Goal: Task Accomplishment & Management: Use online tool/utility

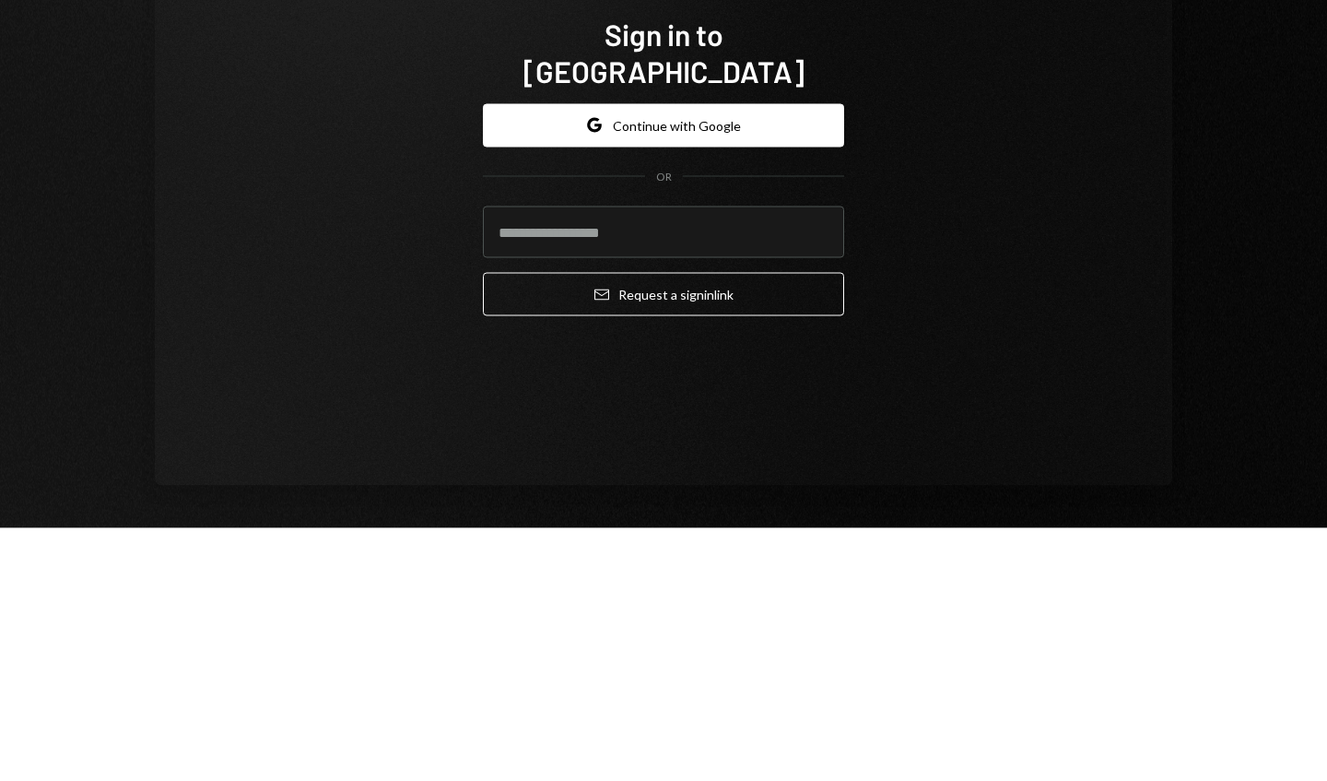
click at [541, 474] on input "email" at bounding box center [663, 485] width 361 height 52
type input "**********"
click at [548, 527] on button "Email Request a sign in link" at bounding box center [663, 545] width 361 height 43
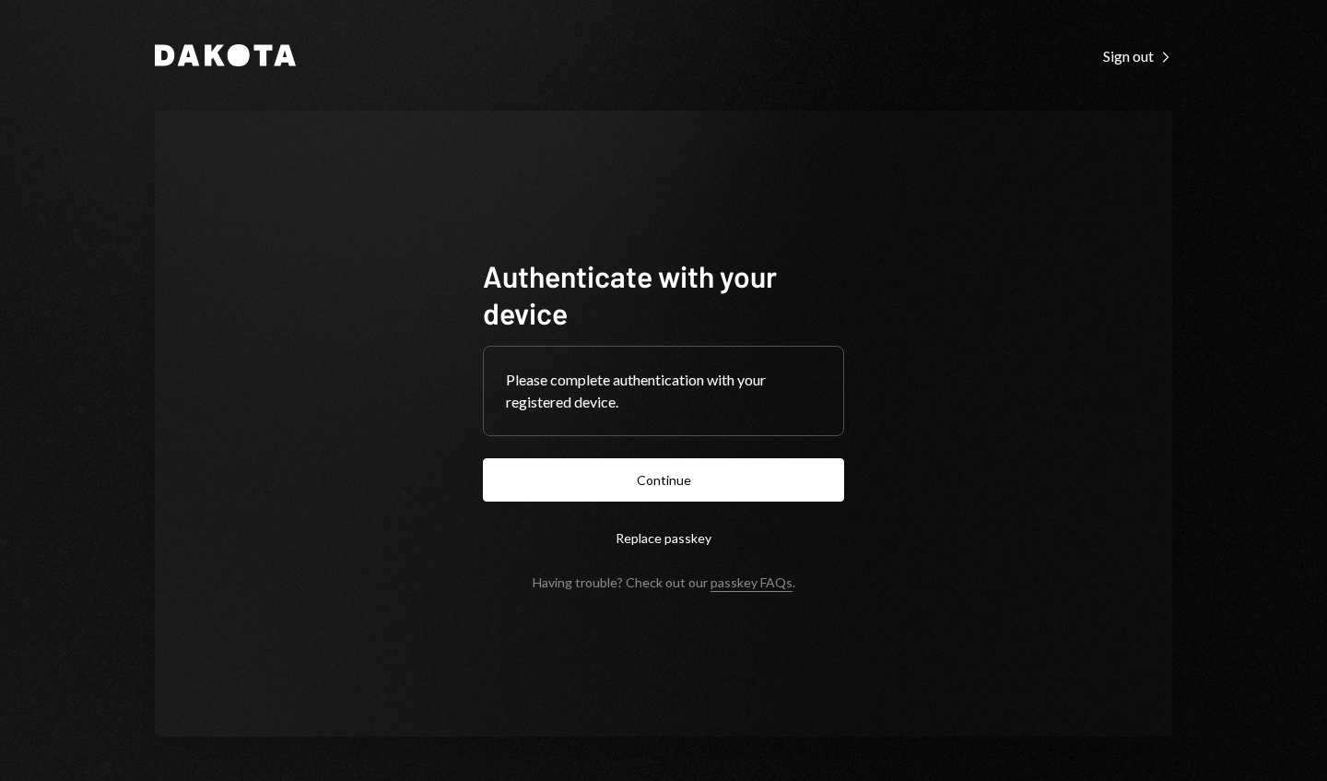
click at [795, 481] on button "Continue" at bounding box center [663, 479] width 361 height 43
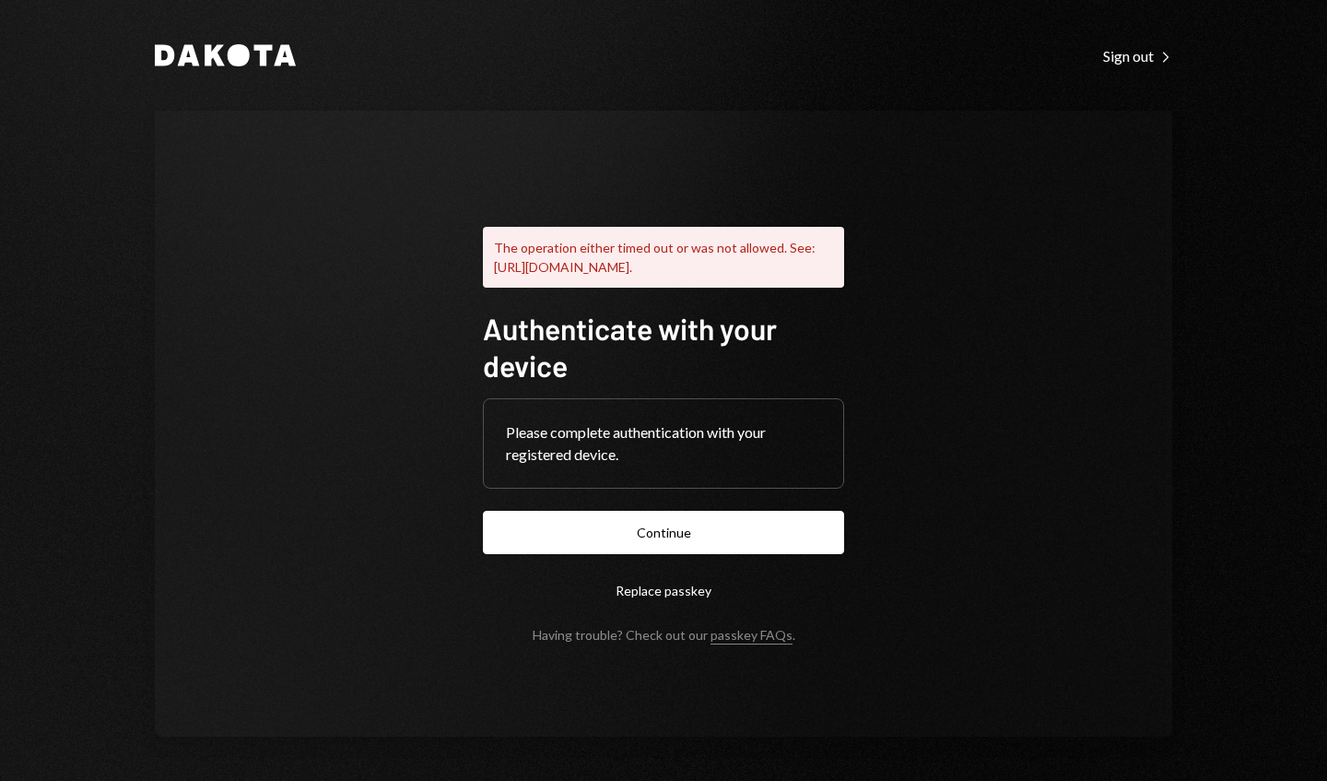
click at [595, 553] on button "Continue" at bounding box center [663, 532] width 361 height 43
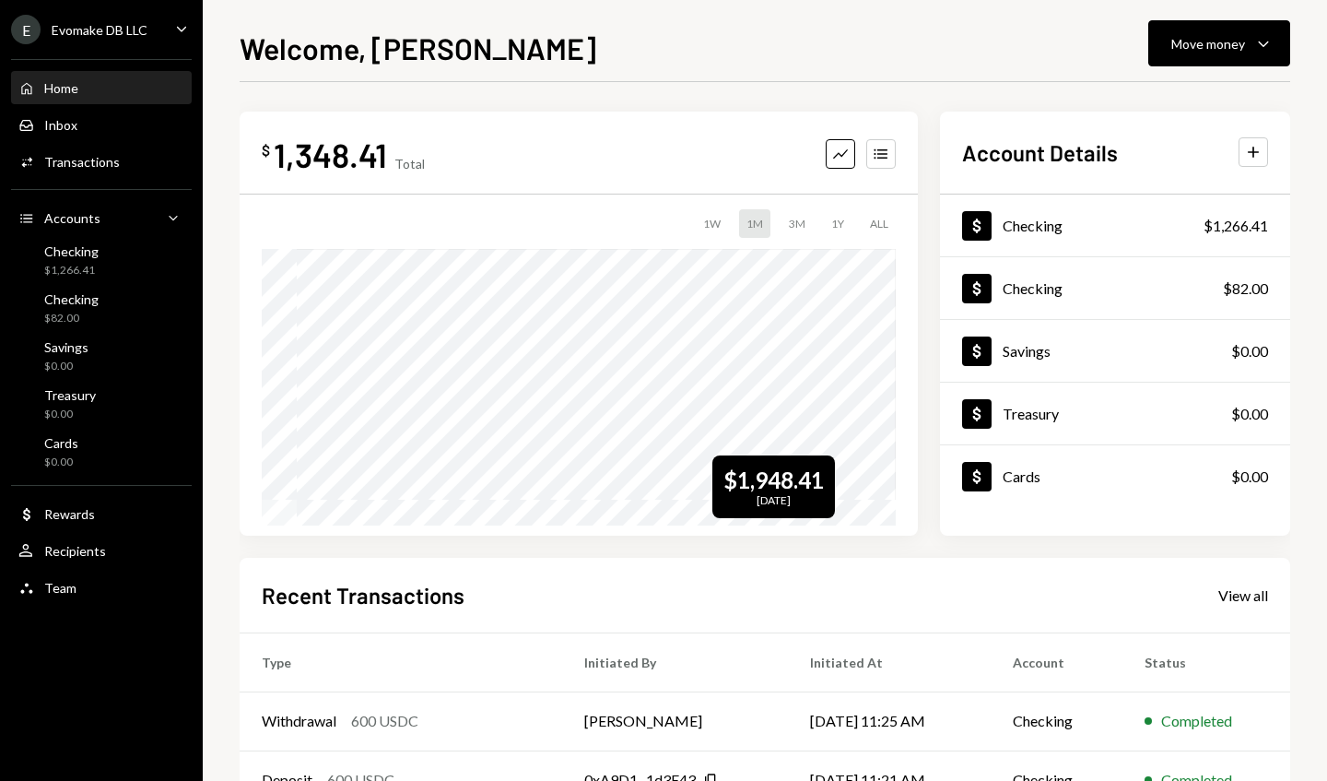
click at [137, 137] on div "Inbox Inbox" at bounding box center [101, 125] width 166 height 31
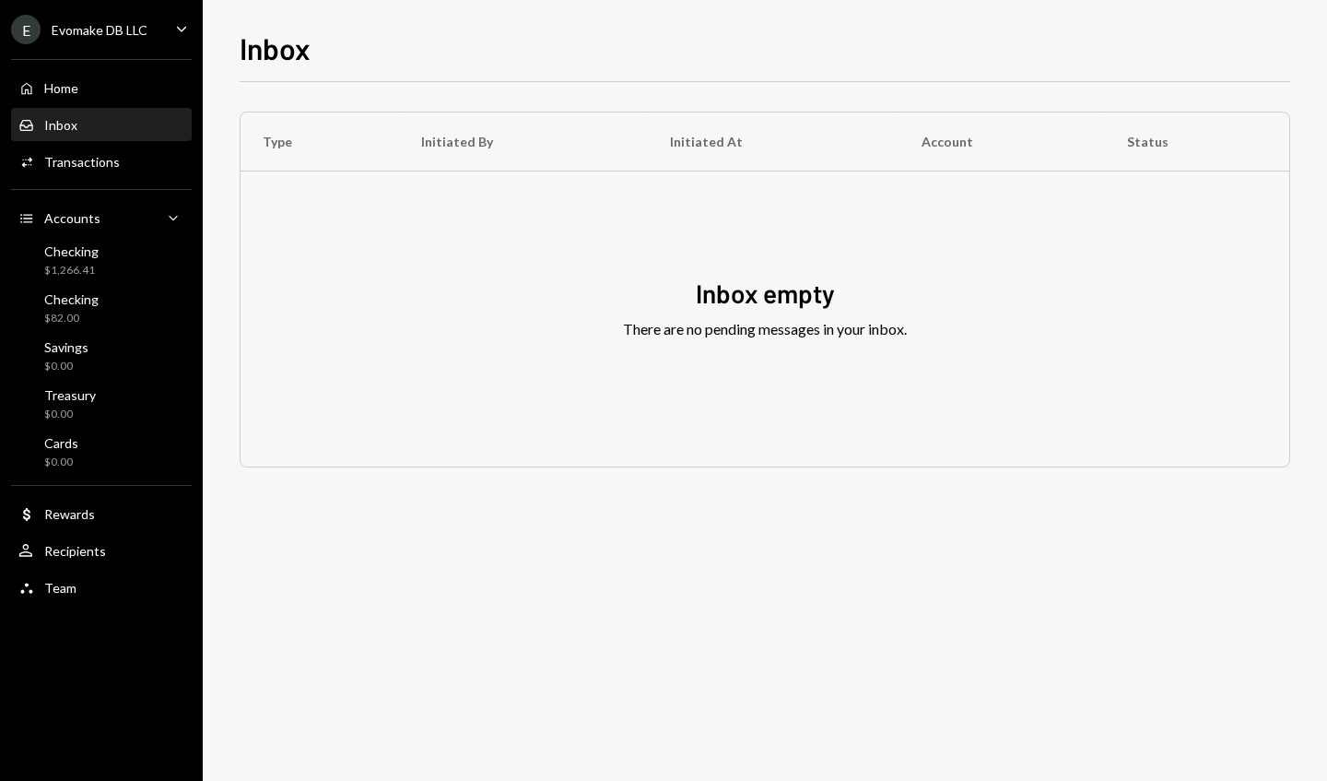
click at [182, 29] on icon "Caret Down" at bounding box center [181, 28] width 20 height 20
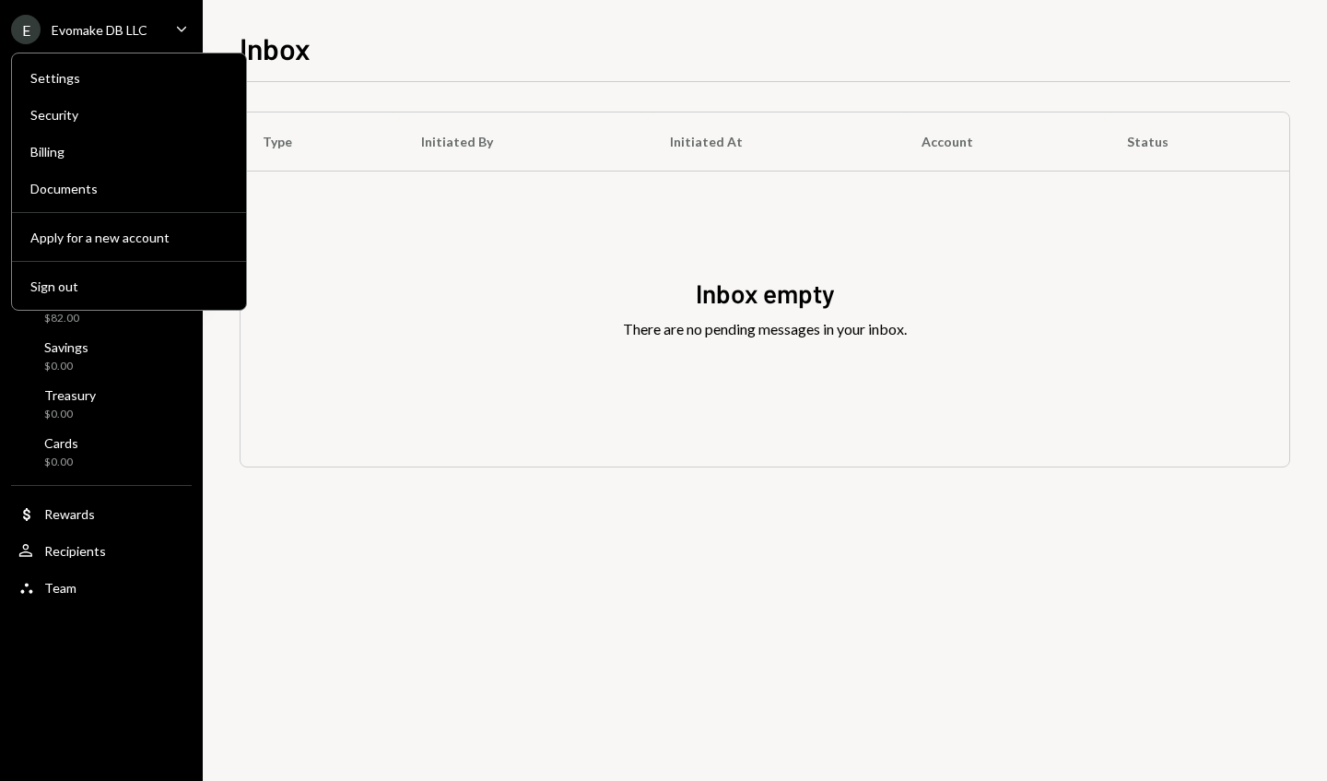
click at [328, 646] on div "Type Initiated By Initiated At Account Status Inbox empty There are no pending …" at bounding box center [765, 431] width 1051 height 699
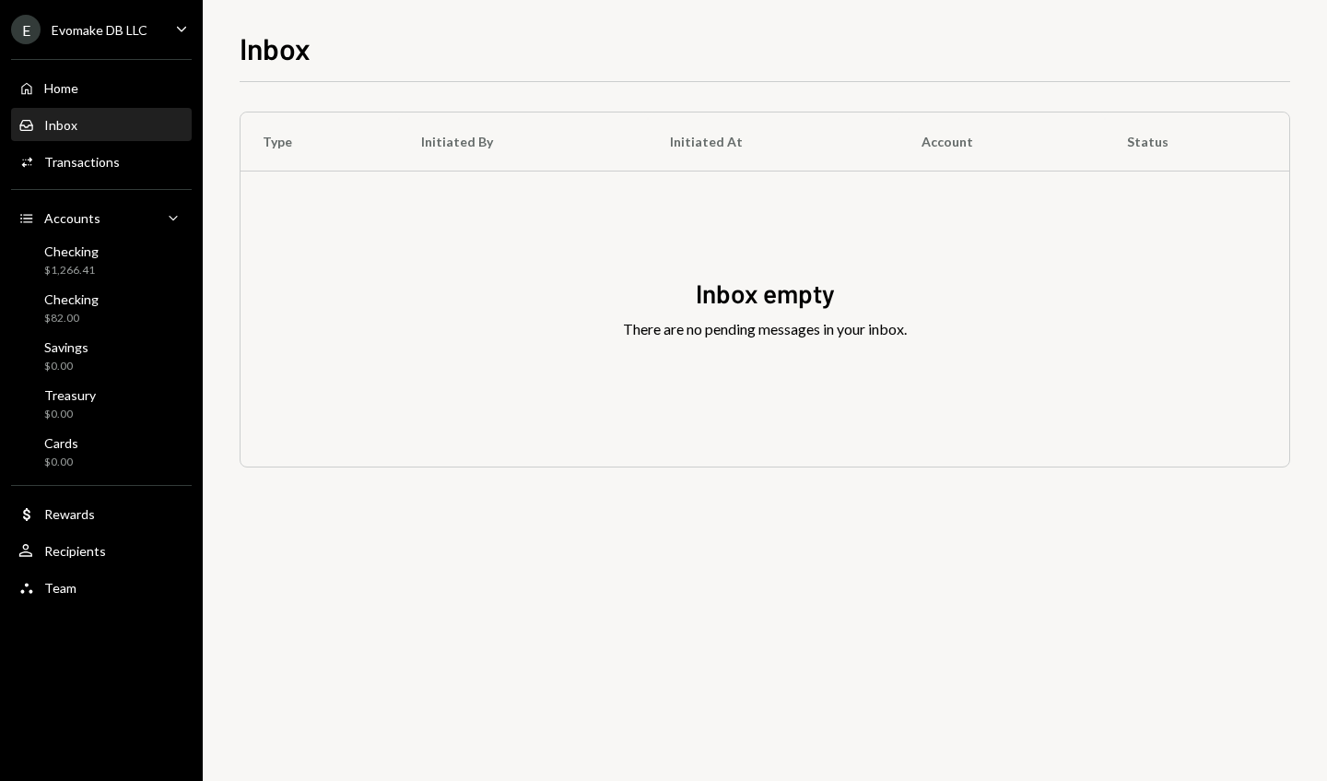
click at [131, 260] on div "Checking $1,266.41" at bounding box center [101, 260] width 166 height 35
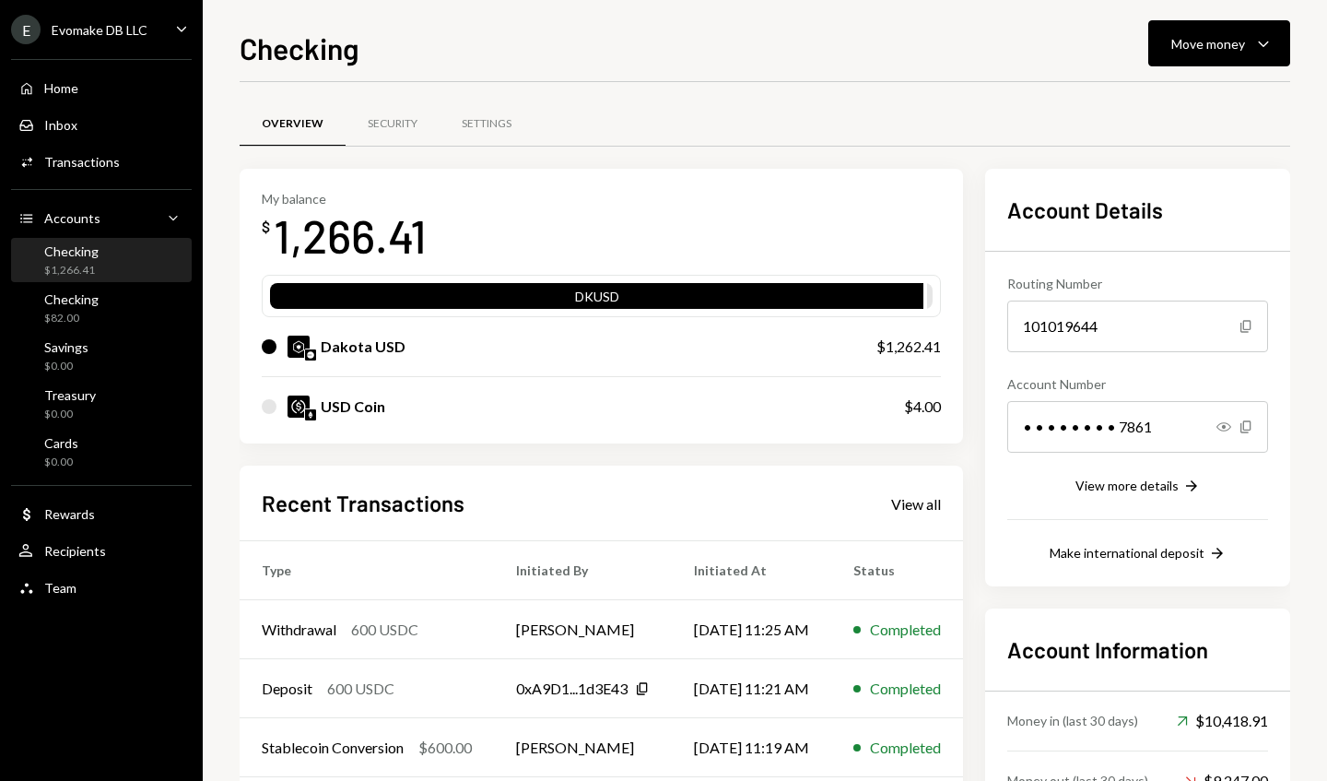
click at [1229, 432] on icon "Show" at bounding box center [1224, 426] width 15 height 15
click at [1179, 492] on div "View more details" at bounding box center [1127, 485] width 103 height 16
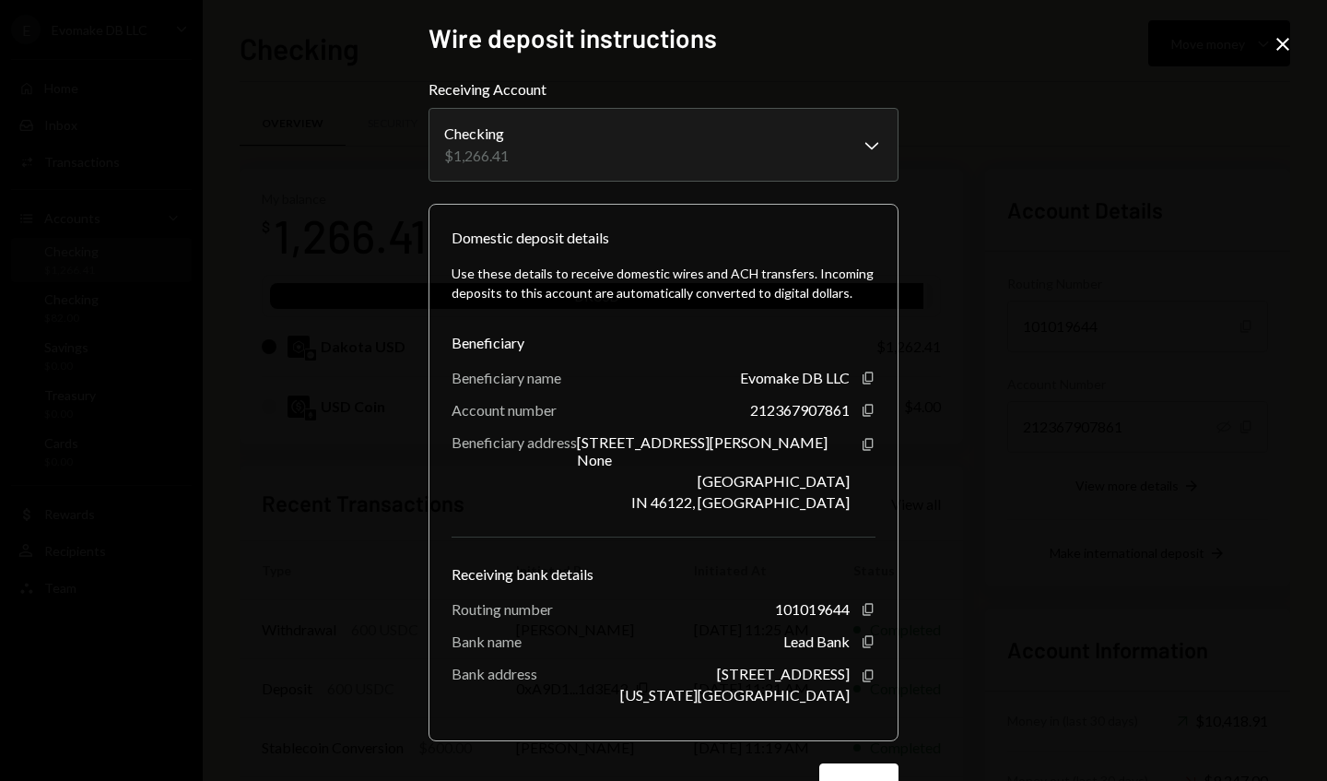
click at [1281, 43] on icon "Close" at bounding box center [1283, 44] width 22 height 22
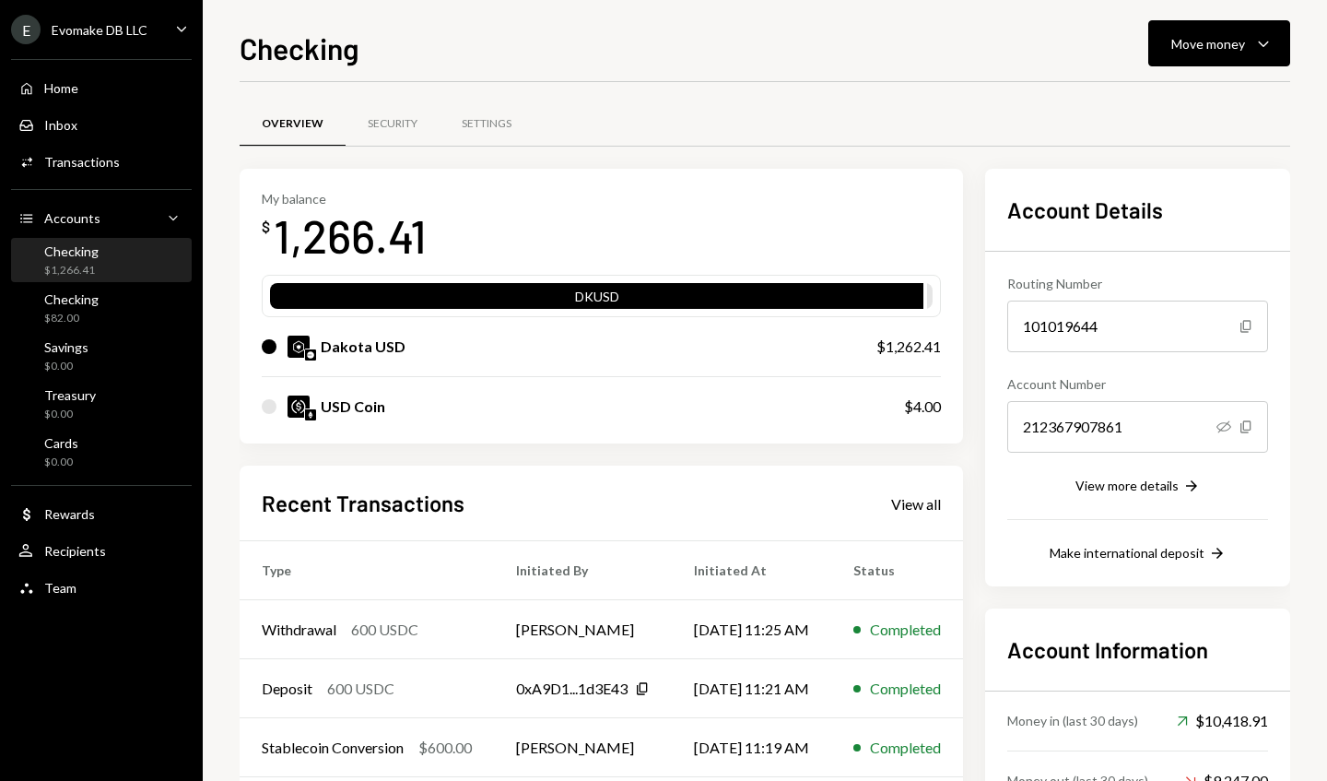
click at [1269, 52] on icon "Caret Down" at bounding box center [1264, 43] width 22 height 22
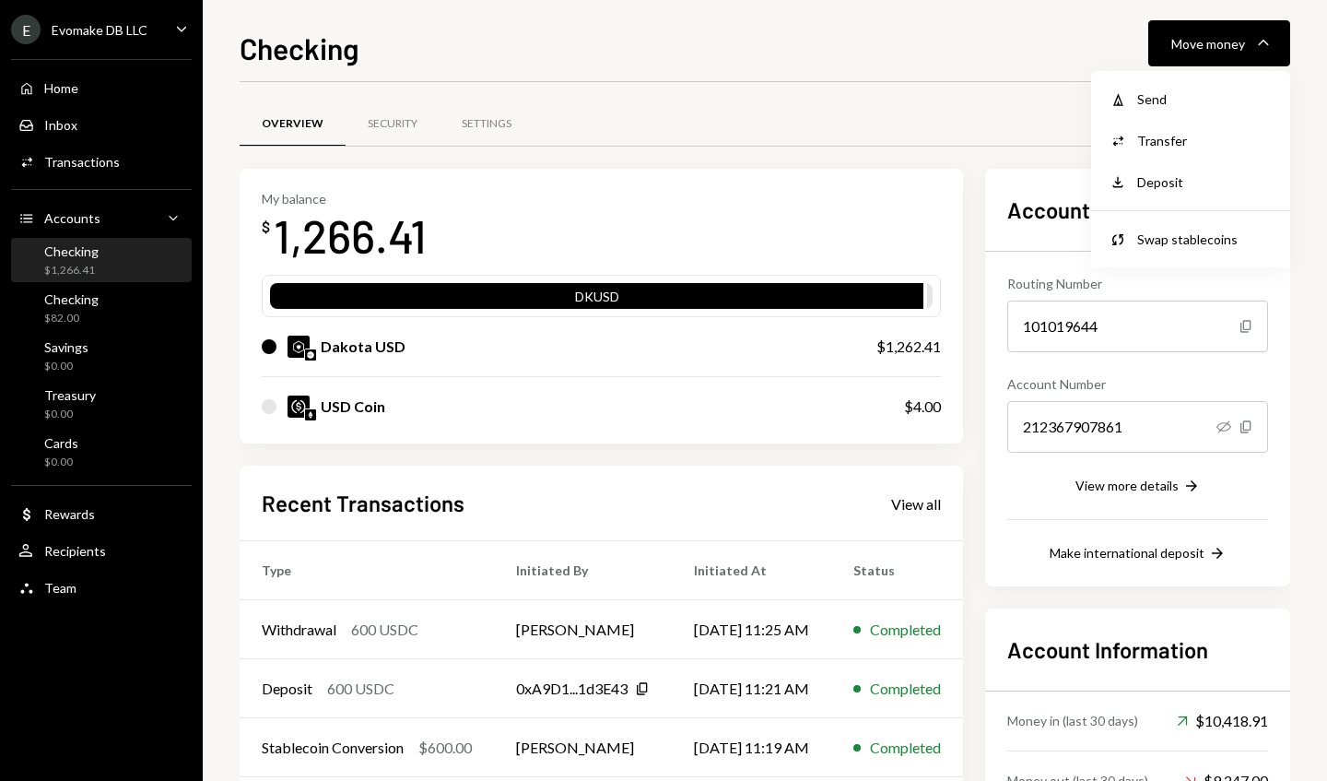
click at [1231, 109] on div "Withdraw Send" at bounding box center [1191, 98] width 184 height 41
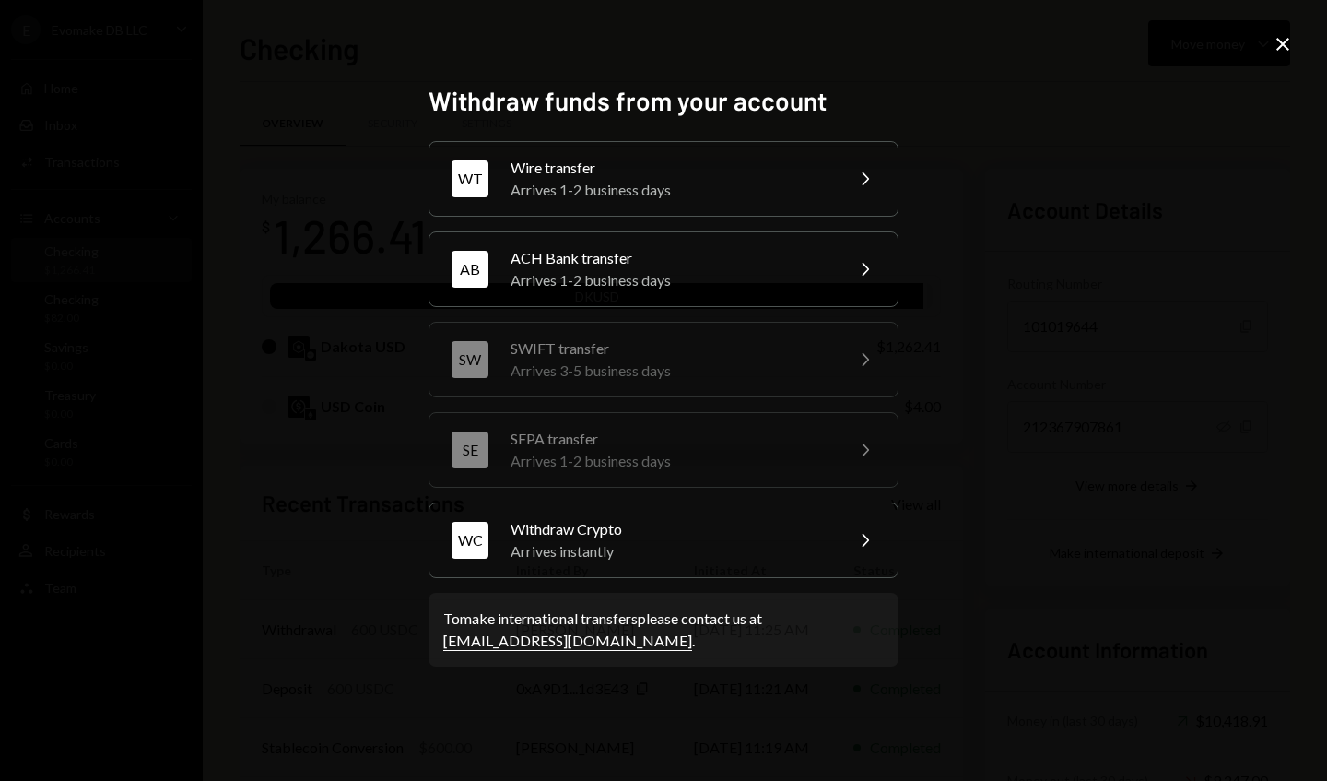
click at [1281, 44] on icon "Close" at bounding box center [1283, 44] width 22 height 22
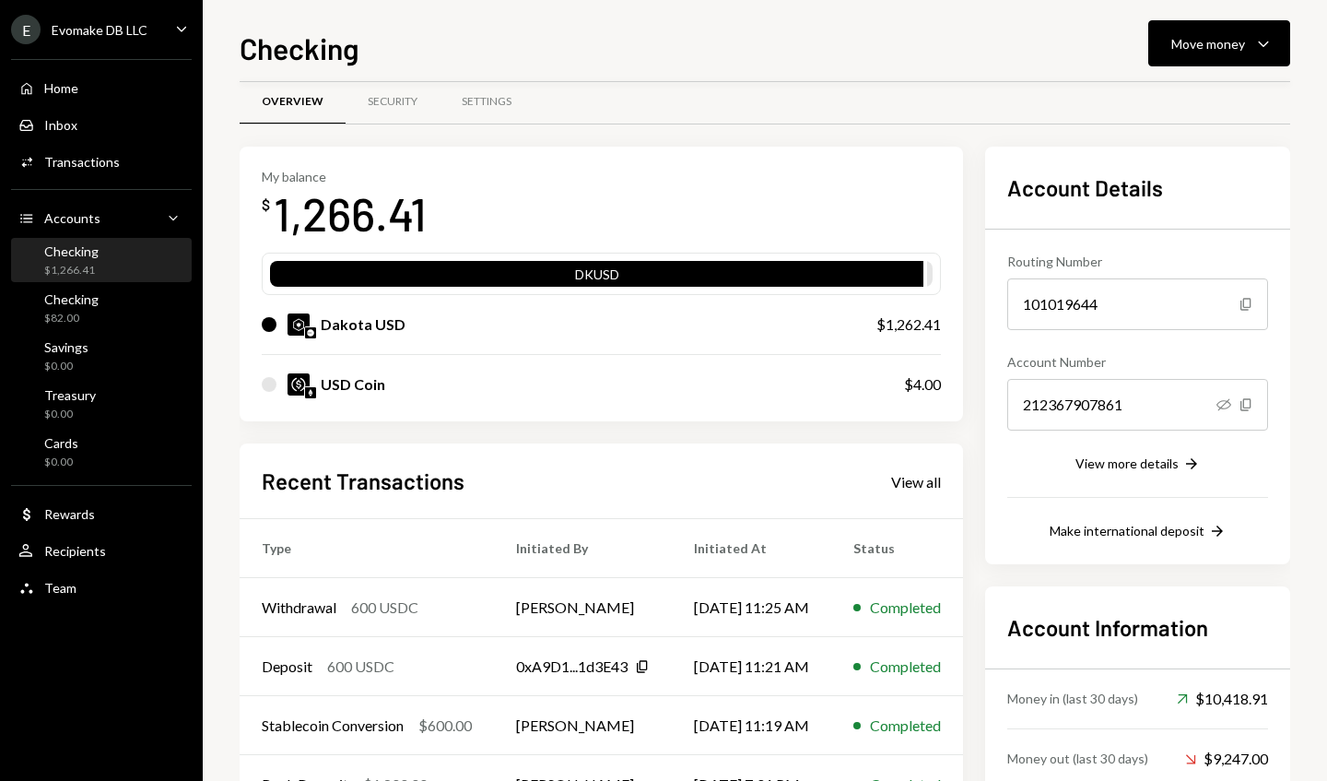
scroll to position [19, 0]
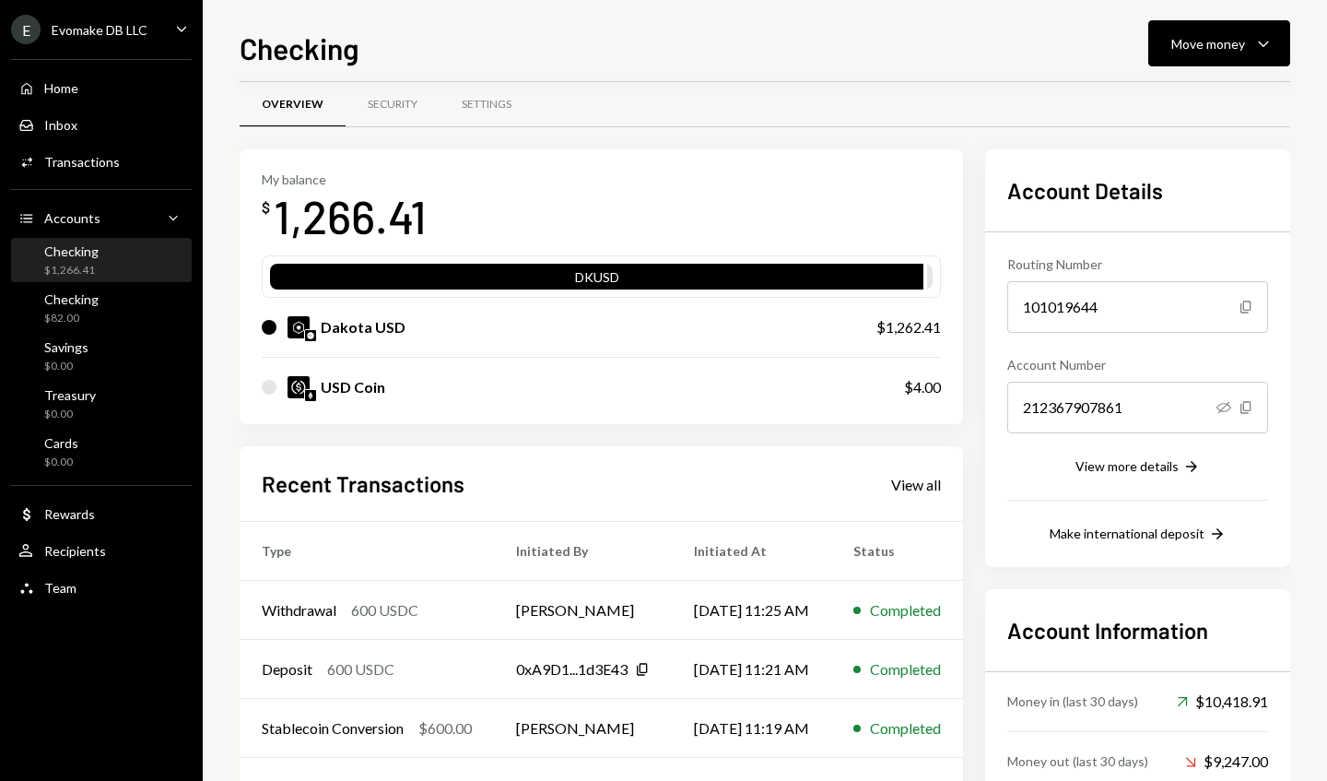
click at [1244, 45] on div "Move money" at bounding box center [1209, 43] width 74 height 19
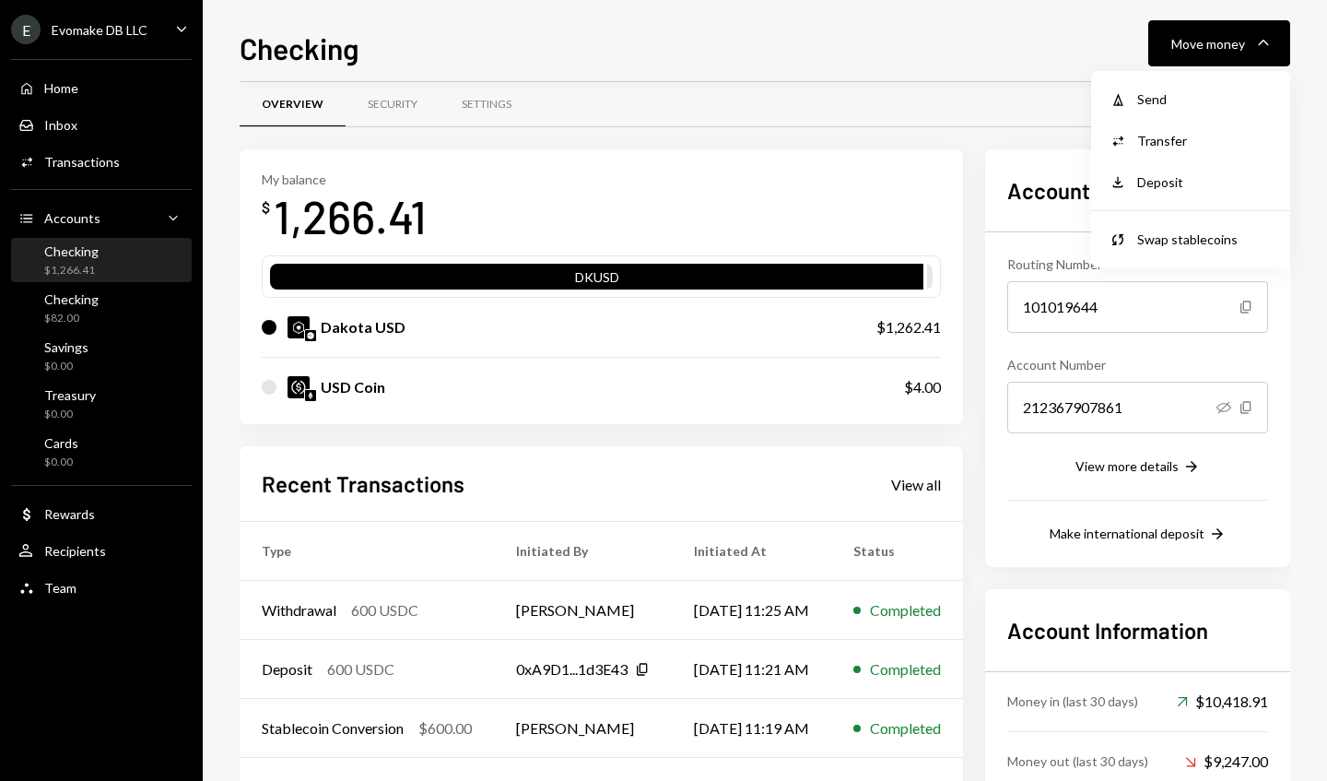
click at [1156, 251] on div "Swap Swap stablecoins" at bounding box center [1191, 238] width 184 height 41
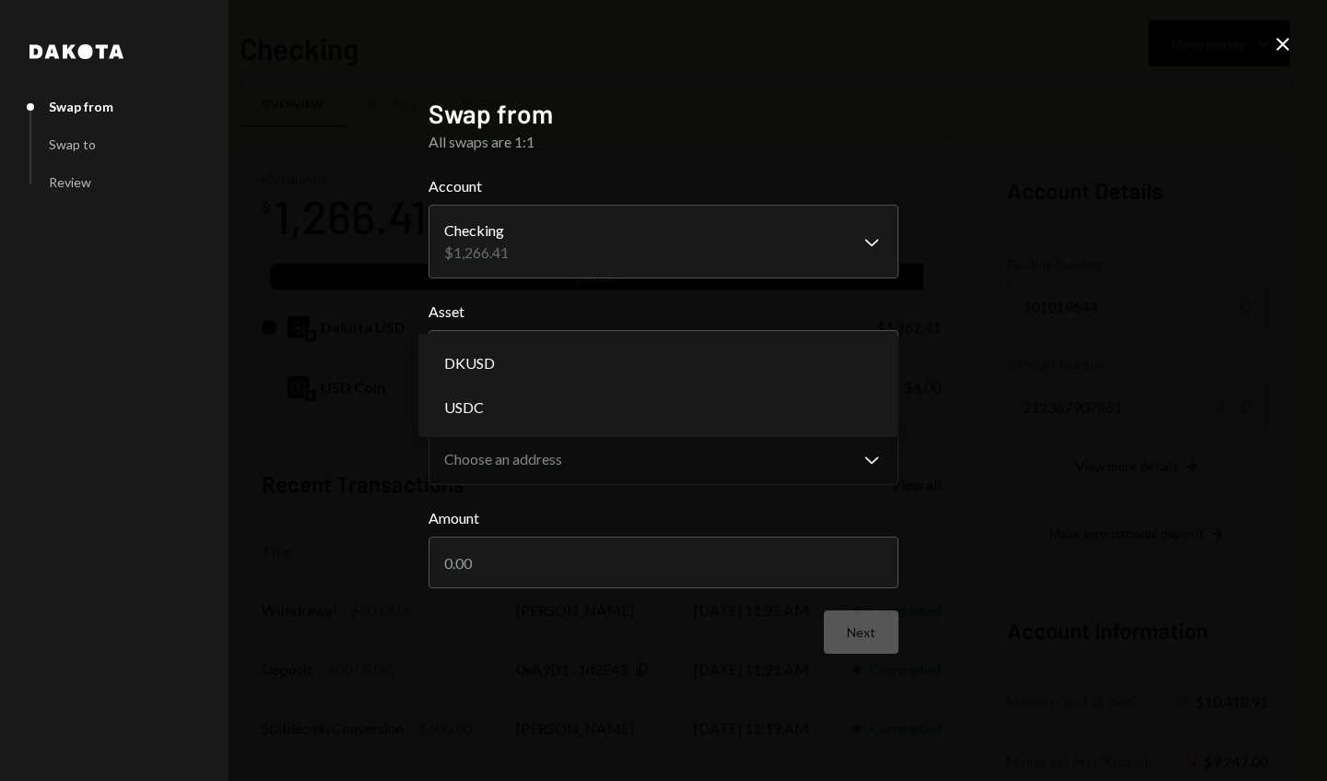
select select "****"
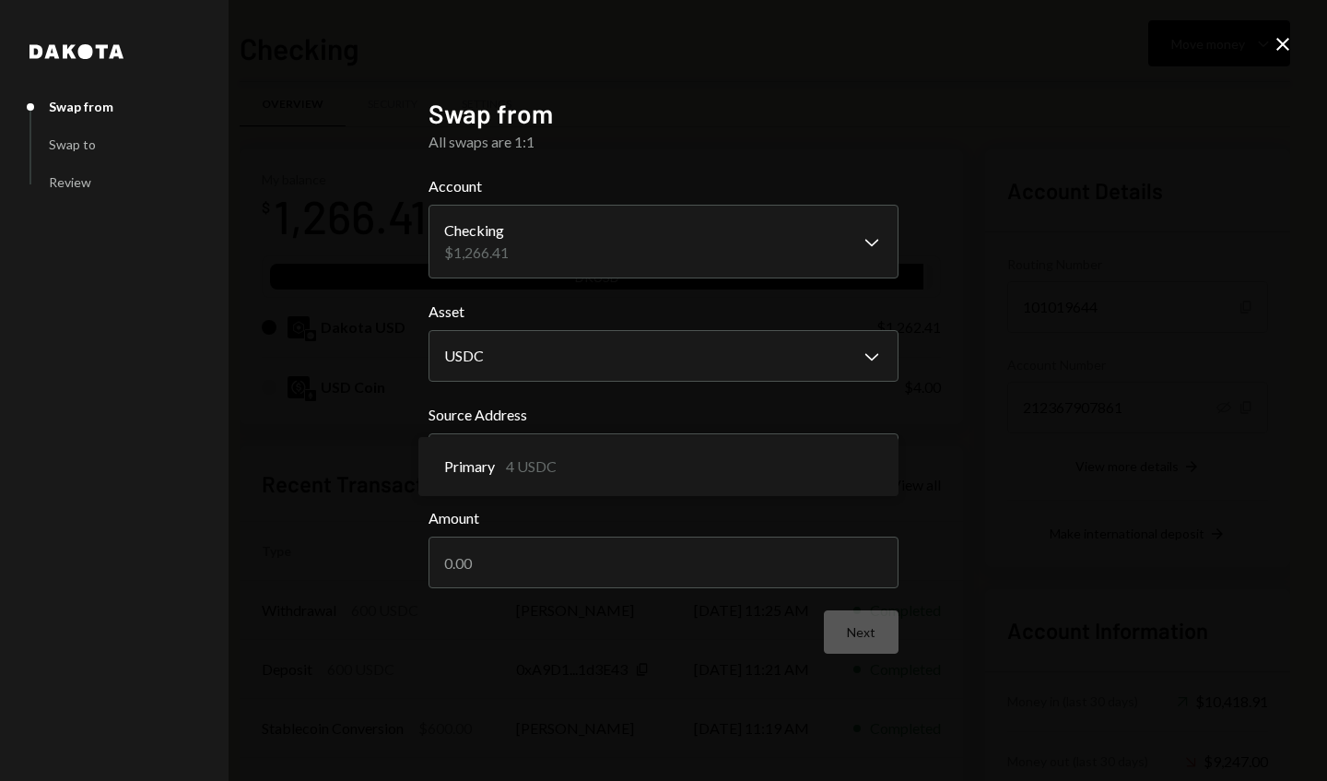
click at [920, 390] on div "**********" at bounding box center [664, 391] width 514 height 630
click at [836, 564] on input "Amount" at bounding box center [664, 562] width 470 height 52
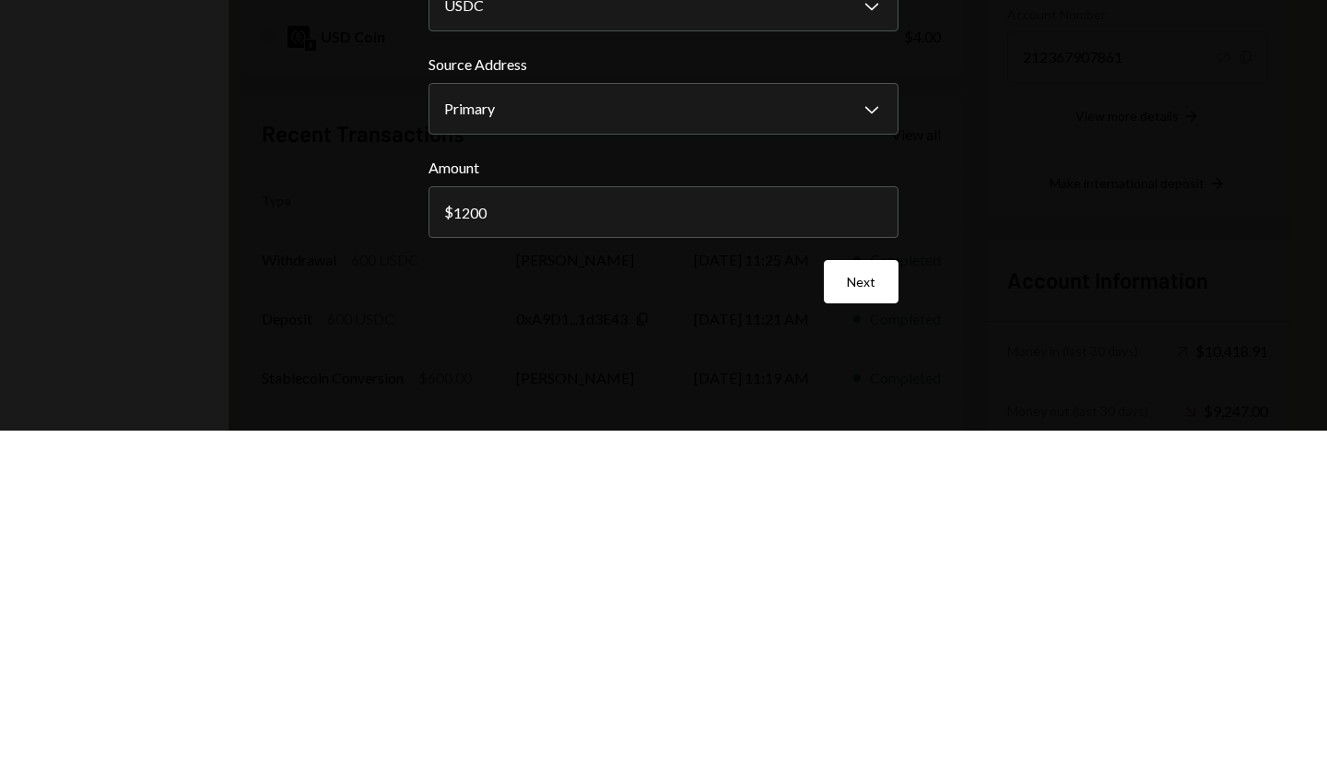
type input "1200"
click at [873, 631] on button "Next" at bounding box center [861, 631] width 75 height 43
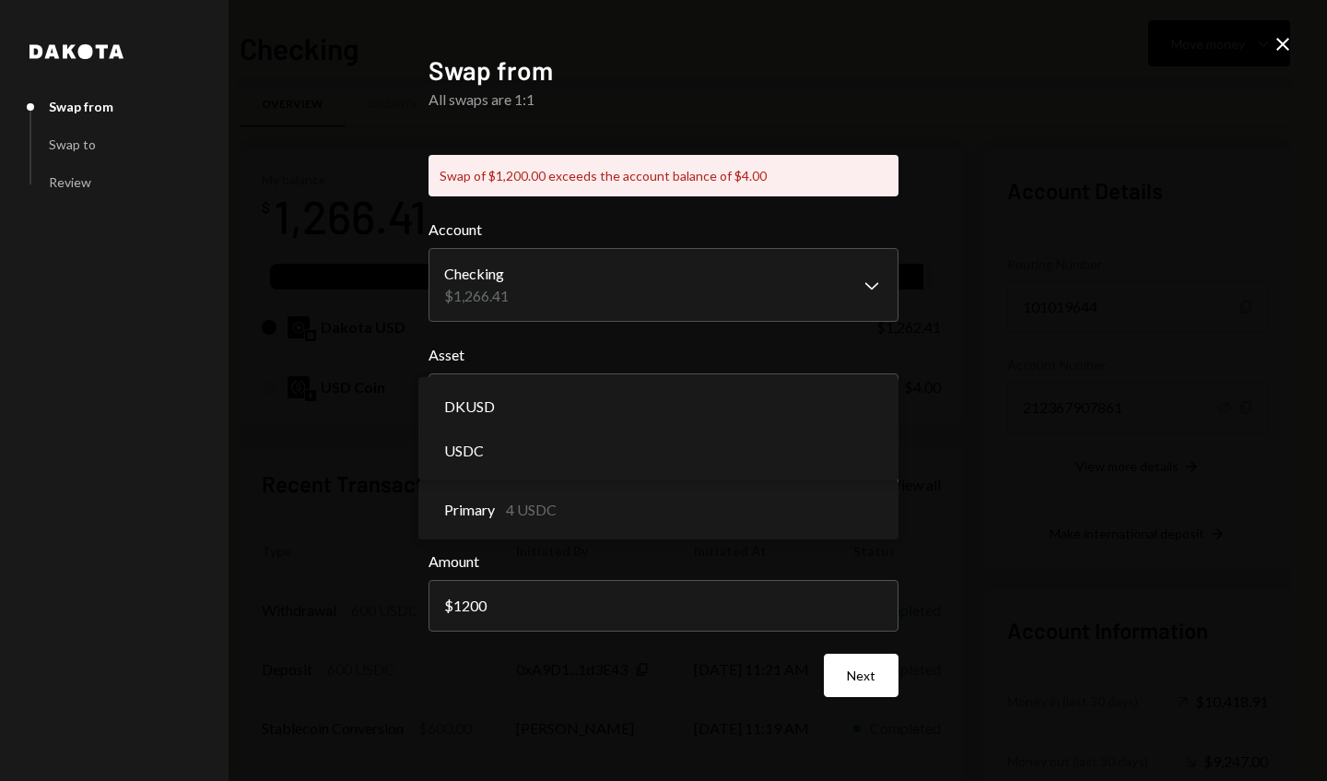
select select "*****"
click at [807, 406] on button "USDC Chevron Down" at bounding box center [664, 399] width 470 height 52
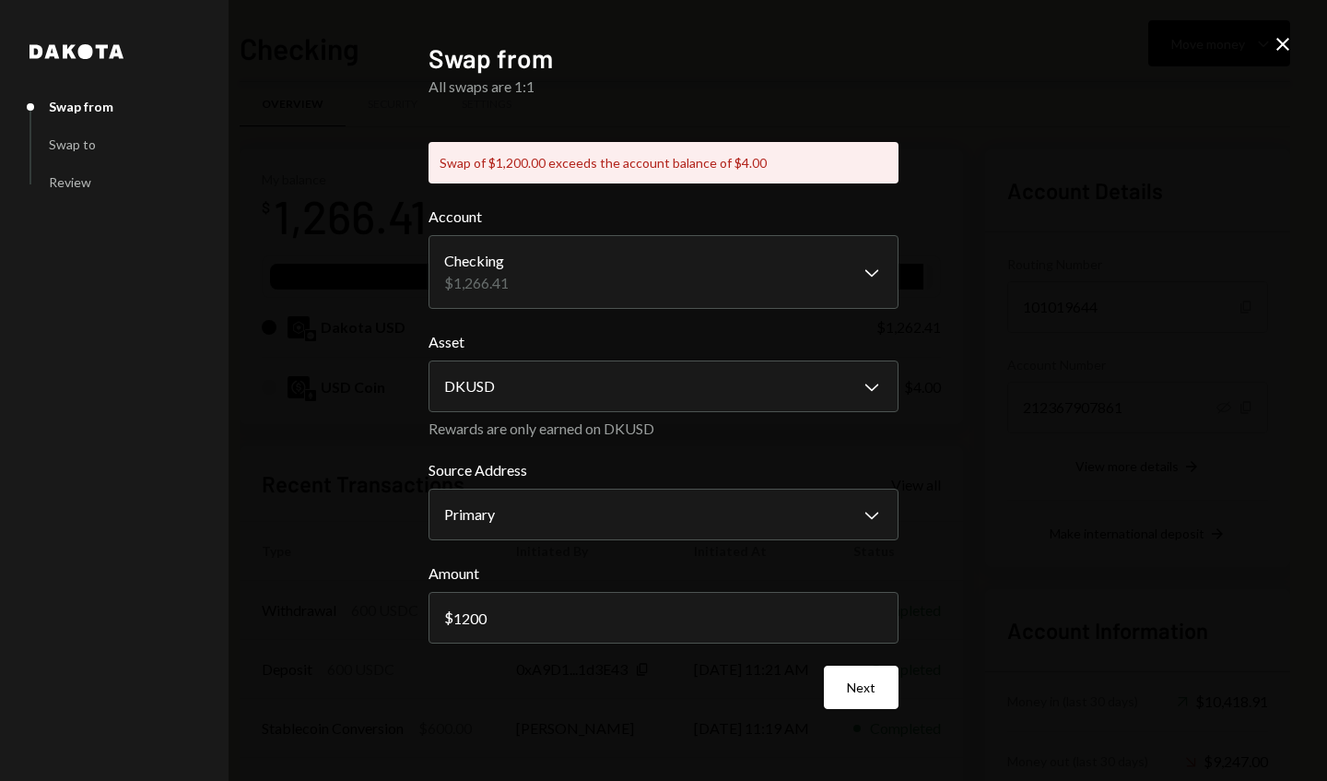
click at [862, 691] on button "Next" at bounding box center [861, 687] width 75 height 43
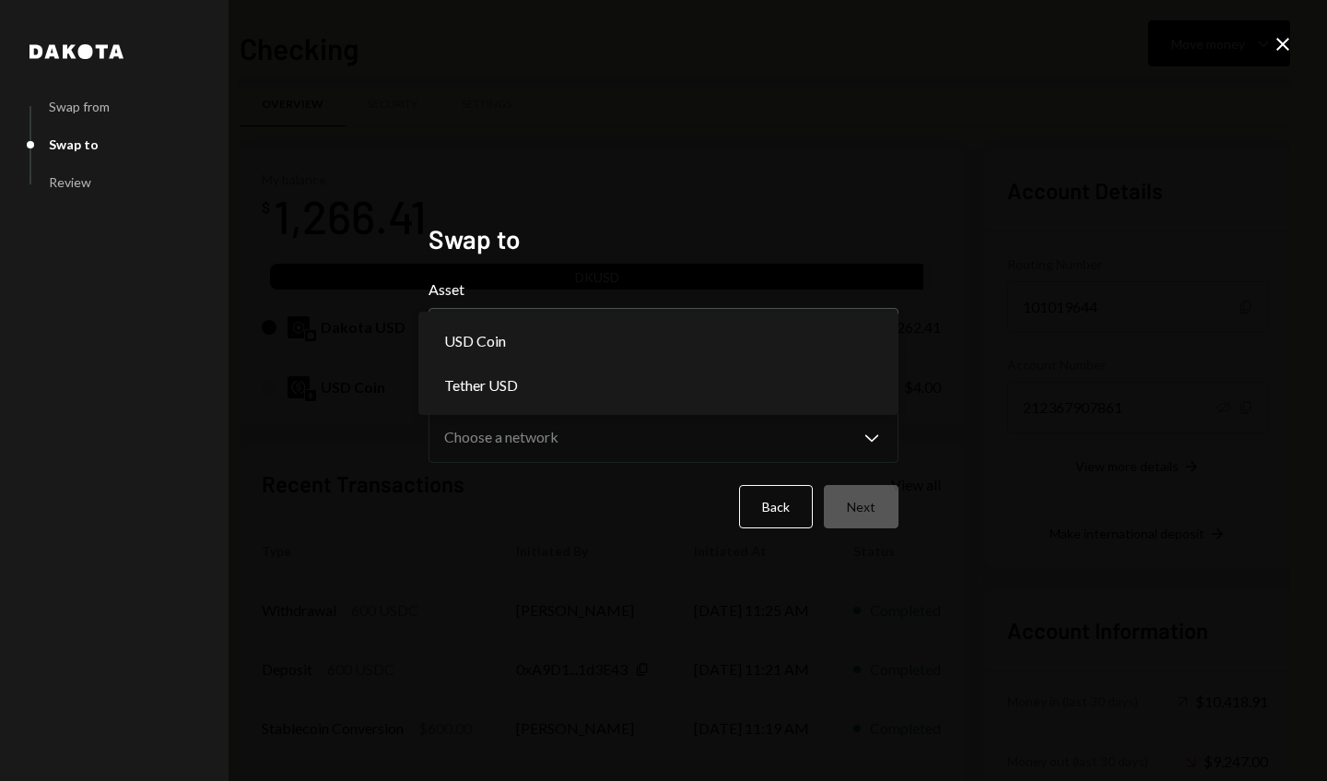
click at [777, 355] on button "Choose an asset Chevron Down" at bounding box center [664, 334] width 470 height 52
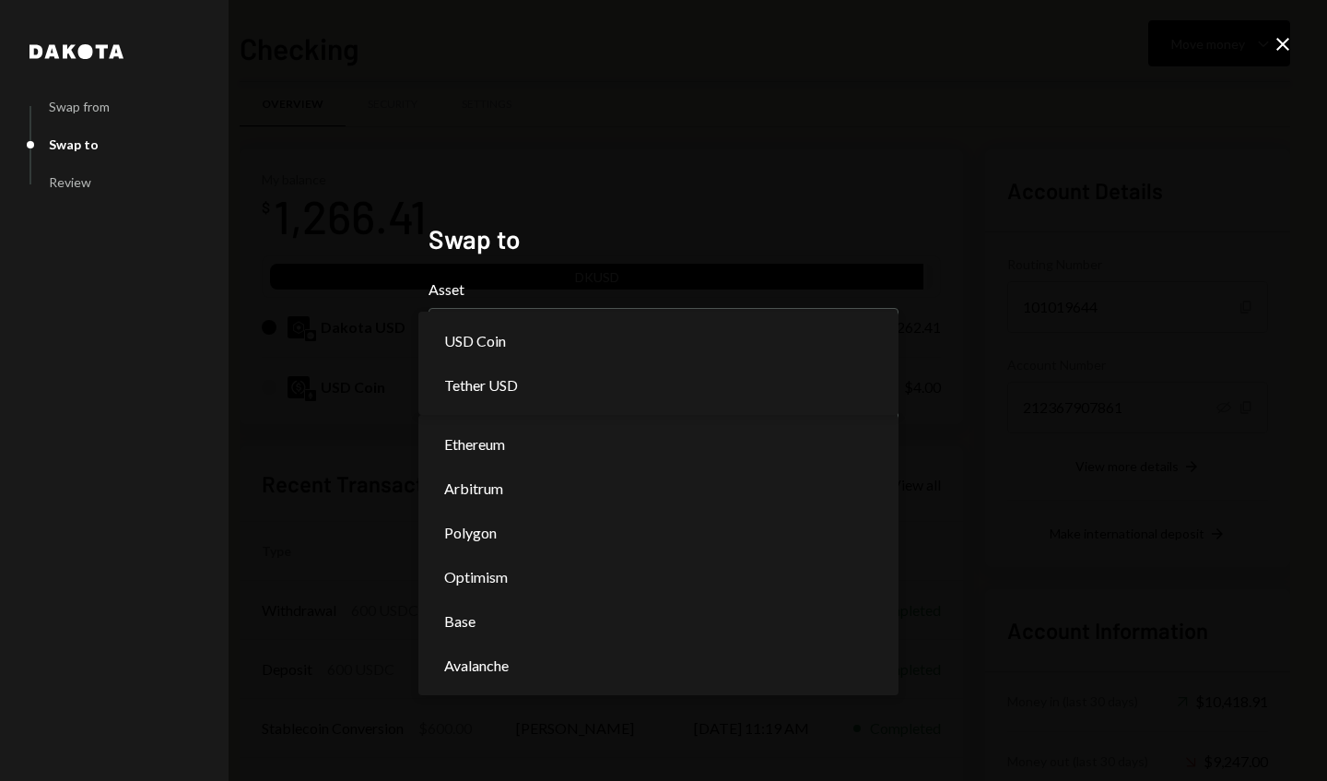
click at [797, 343] on div "USD Coin" at bounding box center [658, 341] width 465 height 44
click at [842, 196] on div "**********" at bounding box center [663, 390] width 1327 height 781
click at [751, 323] on div "USD Coin" at bounding box center [658, 341] width 465 height 44
click at [731, 383] on label "Network" at bounding box center [664, 393] width 470 height 22
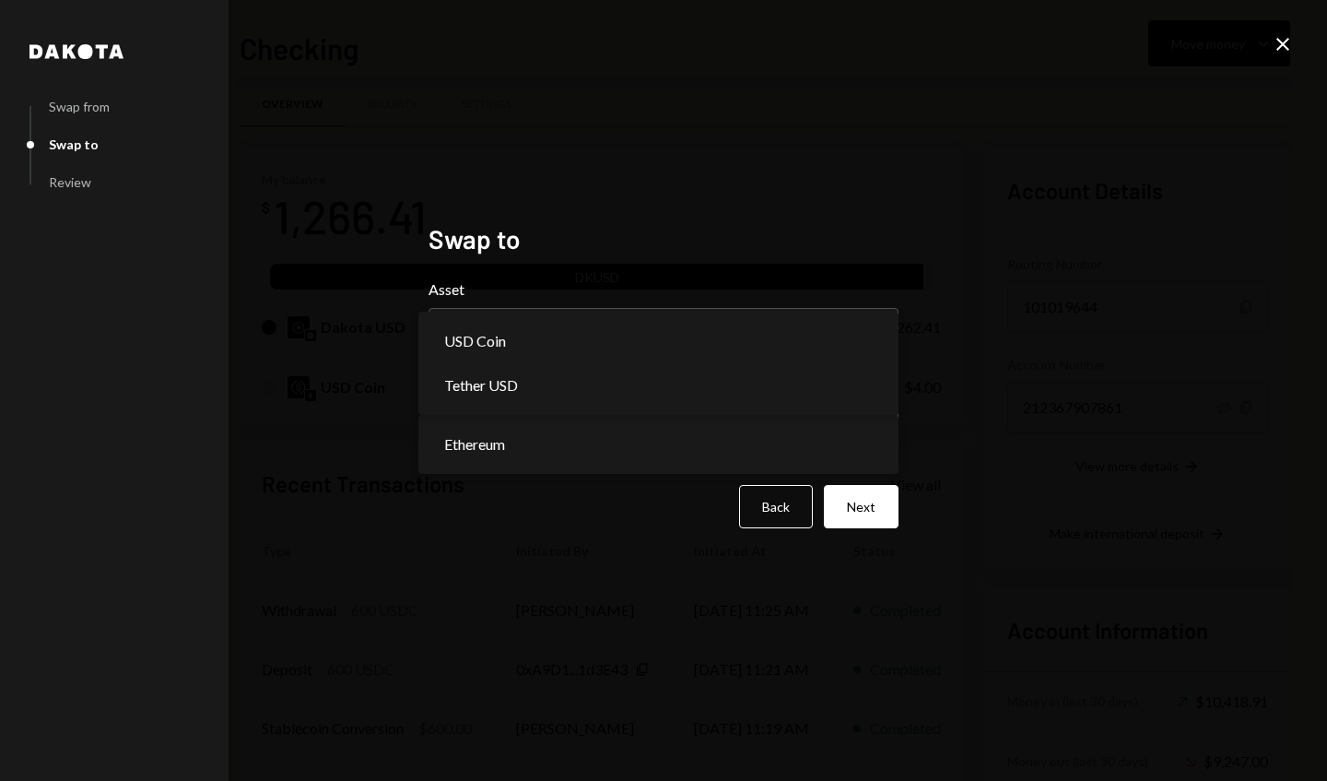
select select "****"
click at [762, 336] on button "Tether USD Chevron Down" at bounding box center [664, 334] width 470 height 52
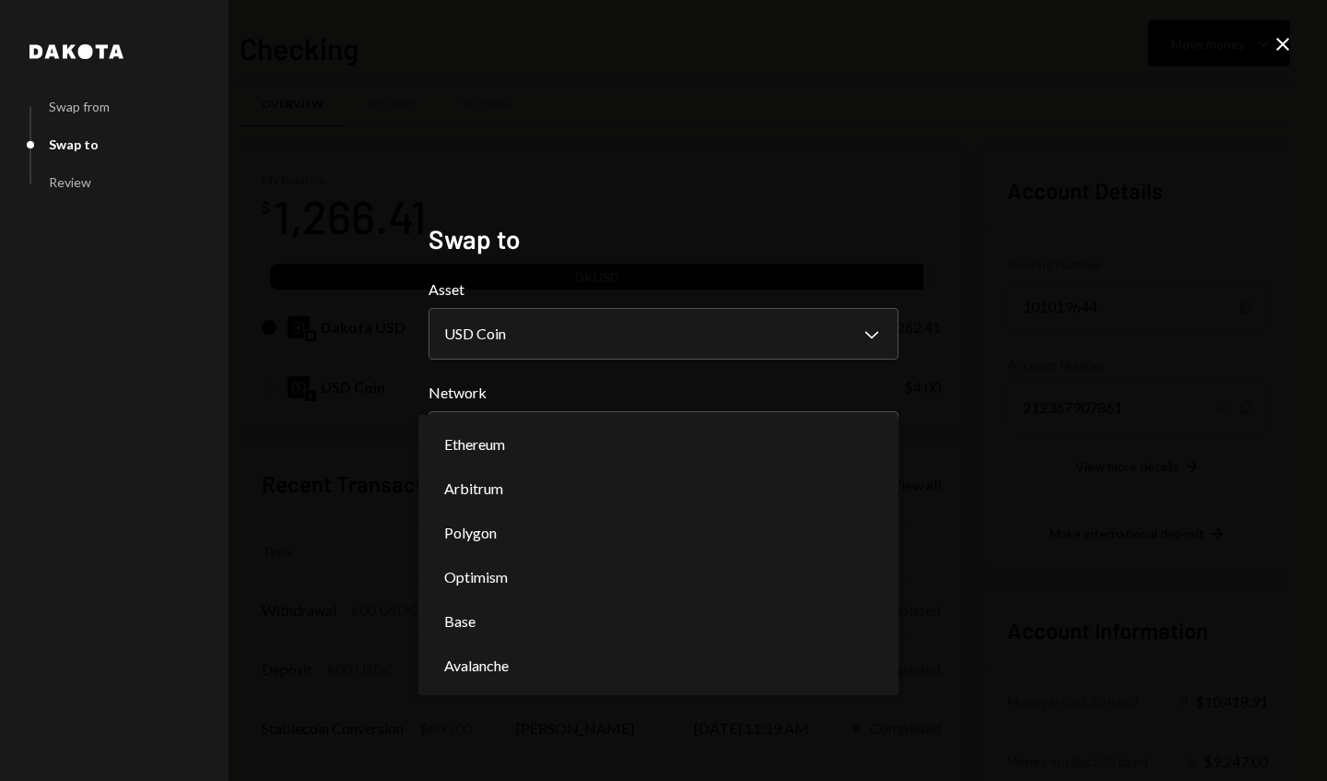
select select "**********"
click at [693, 450] on button "Polygon Chevron Down" at bounding box center [664, 437] width 470 height 52
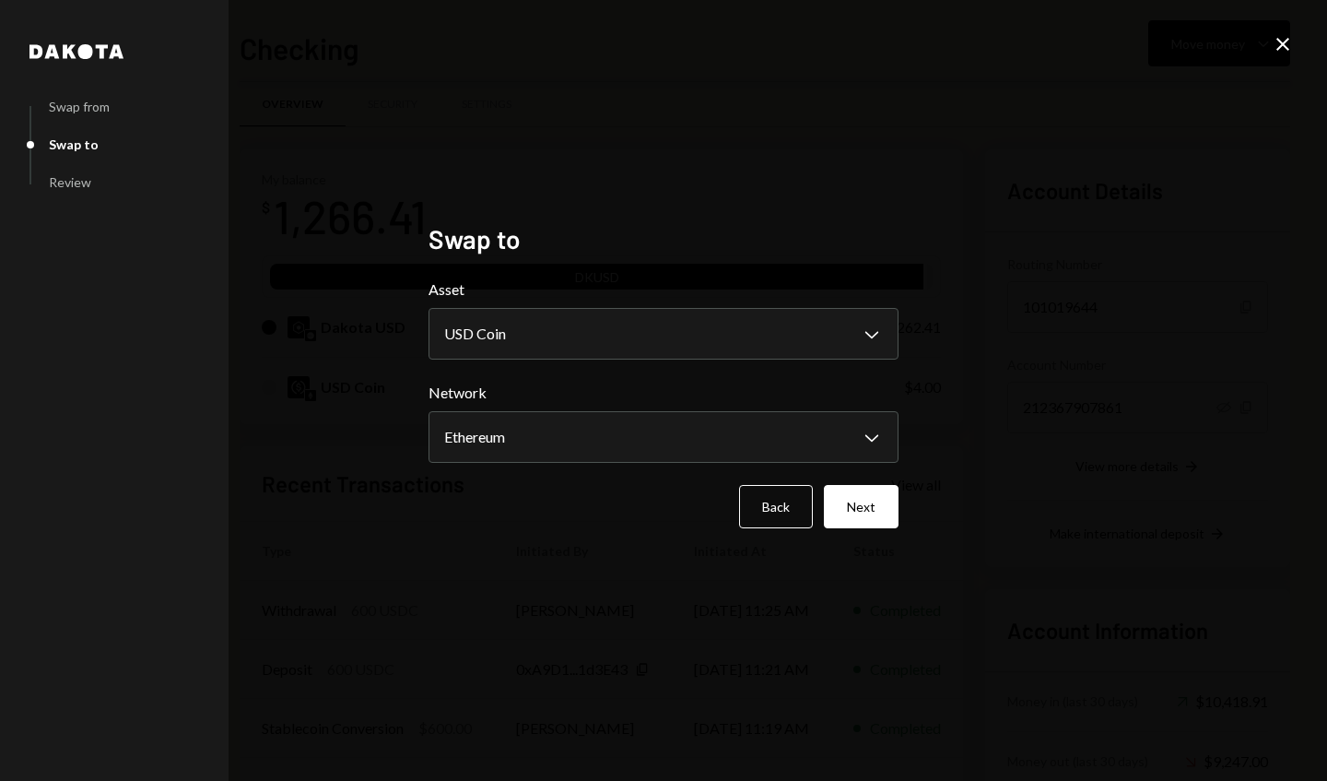
click at [863, 502] on button "Next" at bounding box center [861, 506] width 75 height 43
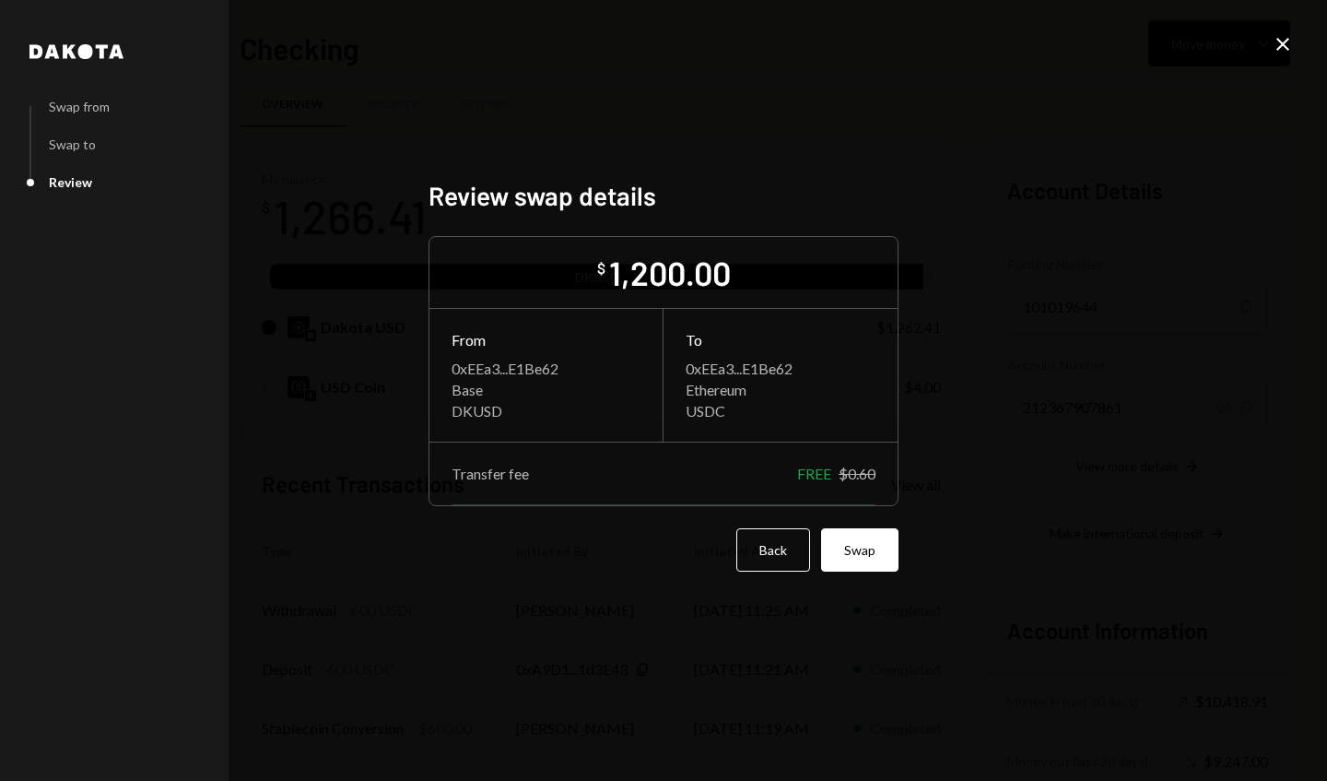
click at [874, 548] on button "Swap" at bounding box center [859, 549] width 77 height 43
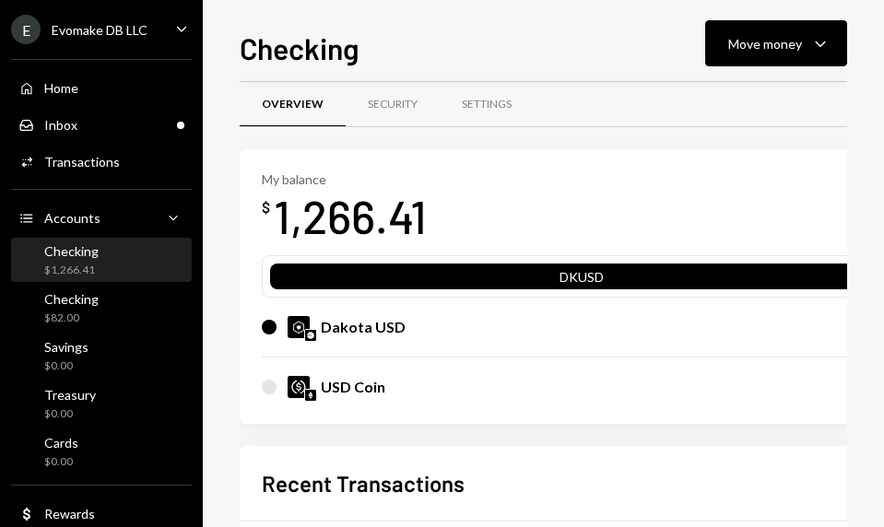
click at [656, 155] on div "My balance $ 1,266.41 DKUSD Dakota USD $1,262.41 USD Coin $4.00" at bounding box center [586, 287] width 693 height 276
click at [809, 61] on button "Move money Caret Down" at bounding box center [776, 43] width 142 height 46
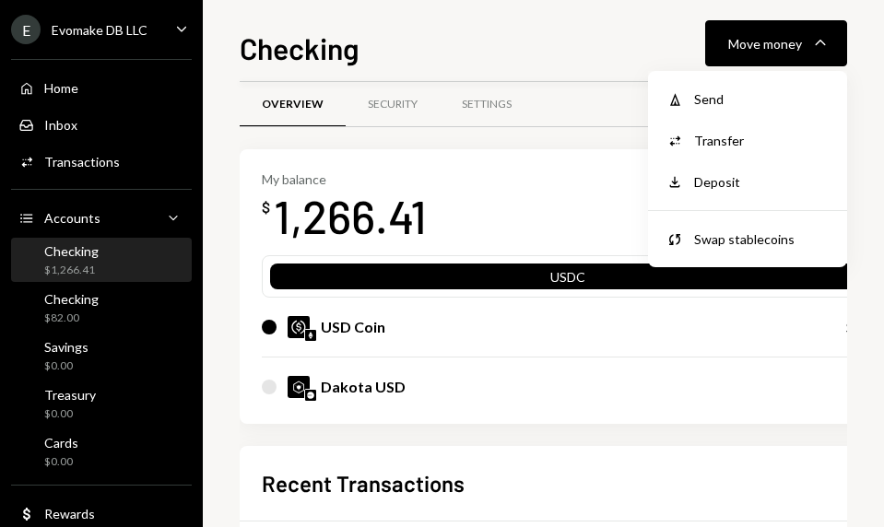
click at [770, 101] on div "Send" at bounding box center [761, 98] width 135 height 19
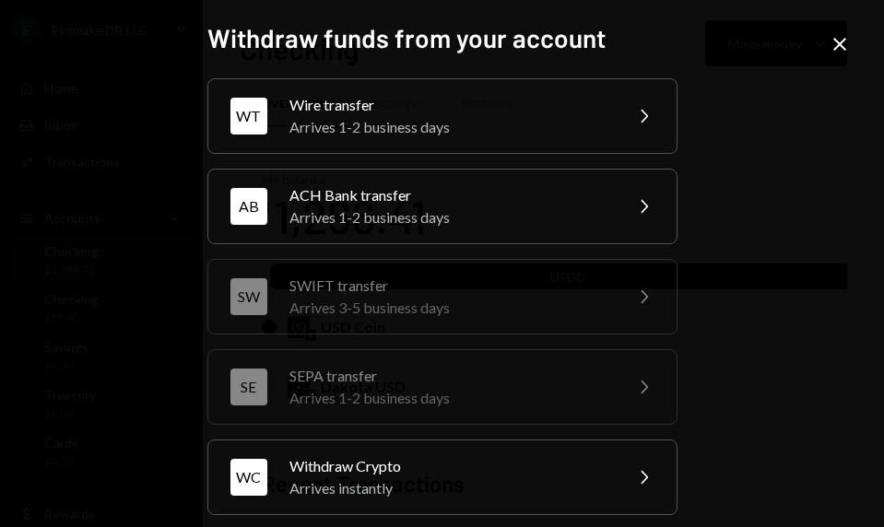
click at [459, 484] on div "Arrives instantly" at bounding box center [449, 488] width 321 height 22
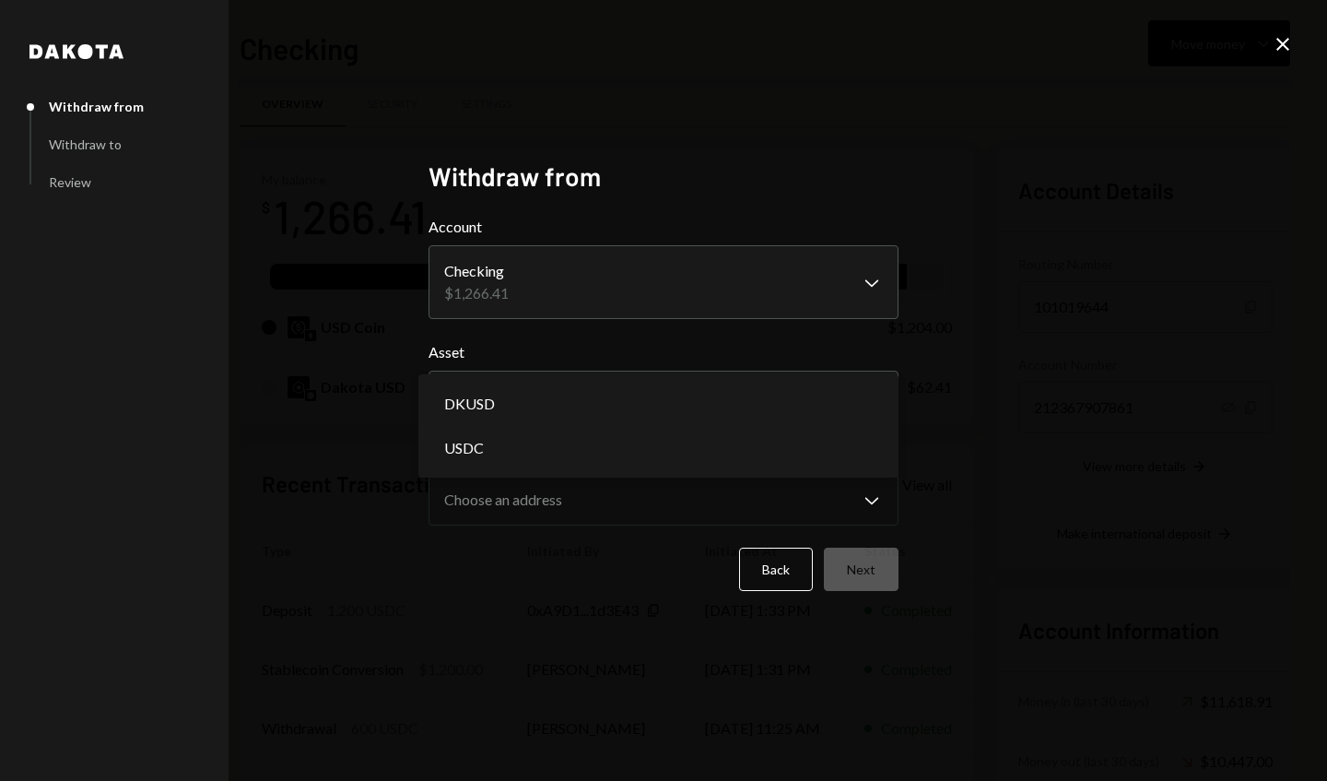
select select "****"
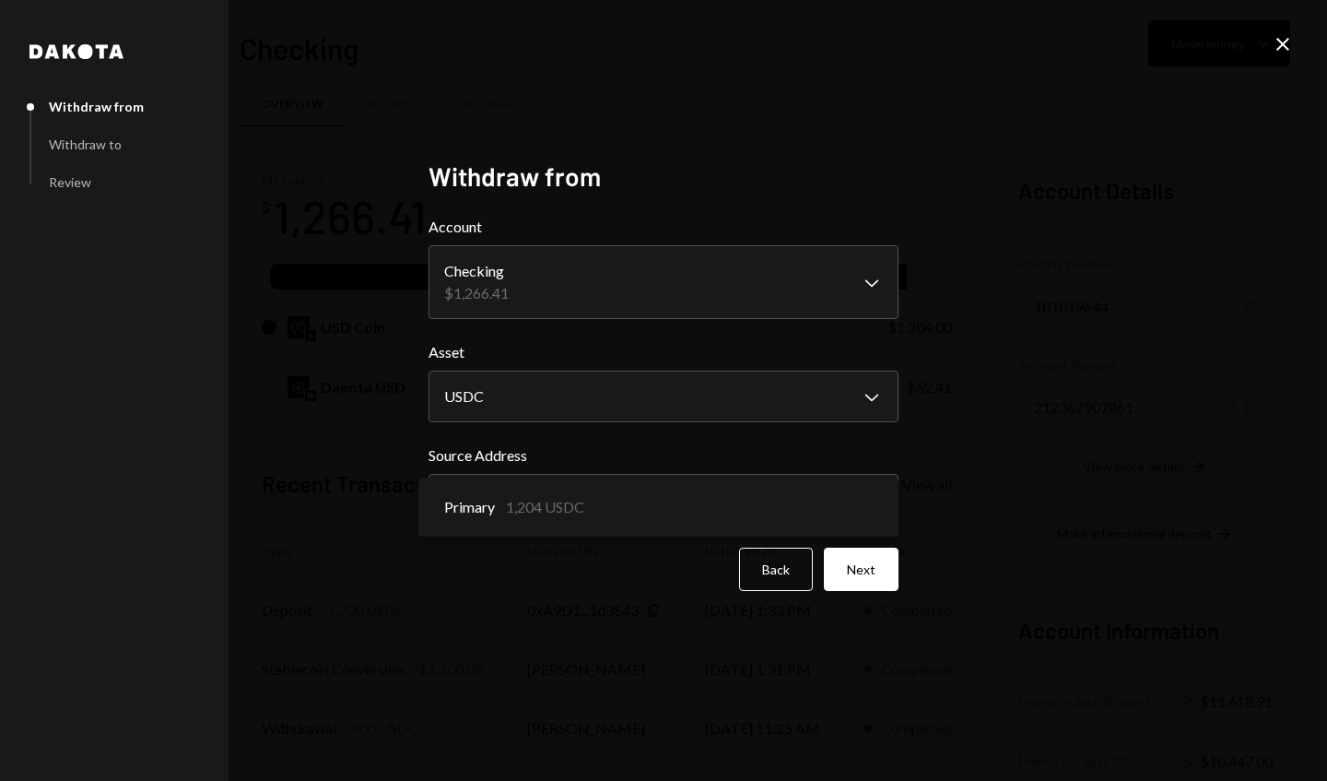
click at [870, 575] on button "Next" at bounding box center [861, 569] width 75 height 43
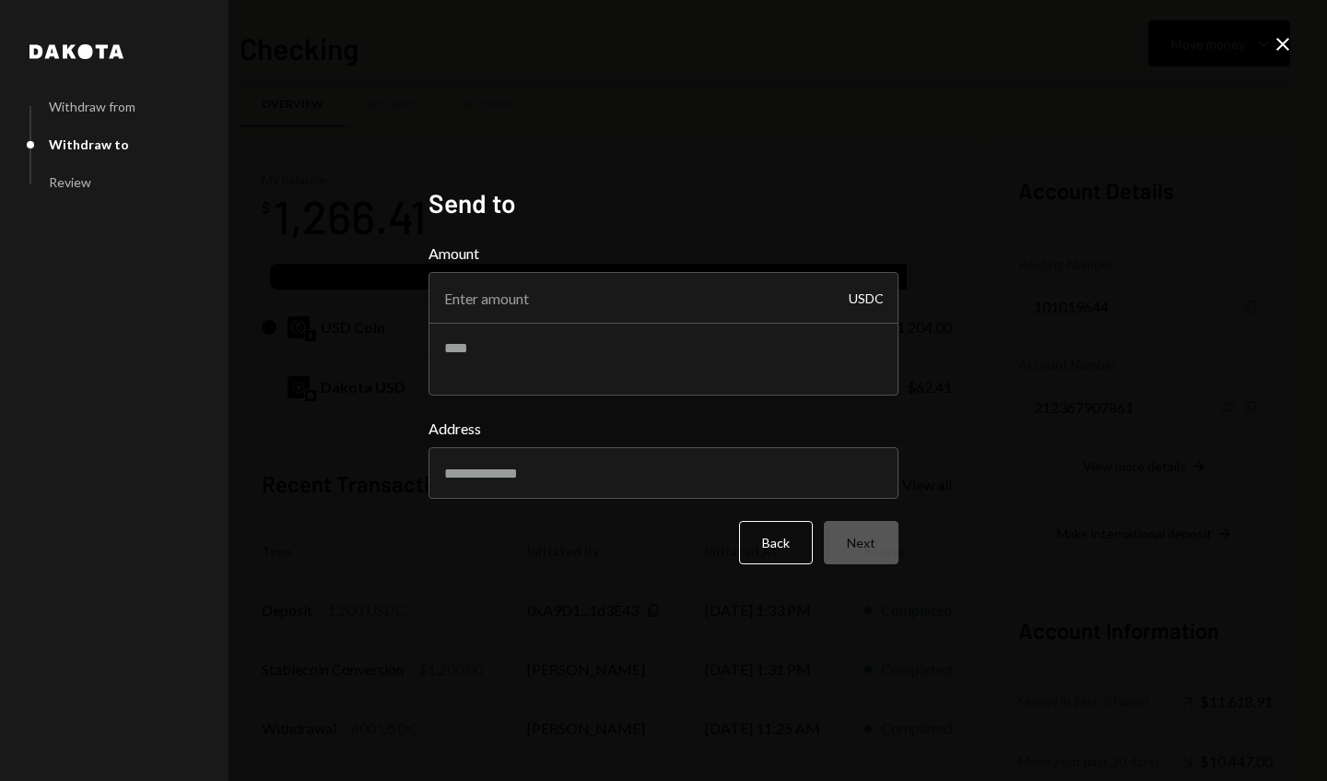
click at [782, 300] on input "Amount" at bounding box center [664, 298] width 470 height 52
type input "210"
click at [841, 477] on input "Address" at bounding box center [664, 473] width 470 height 52
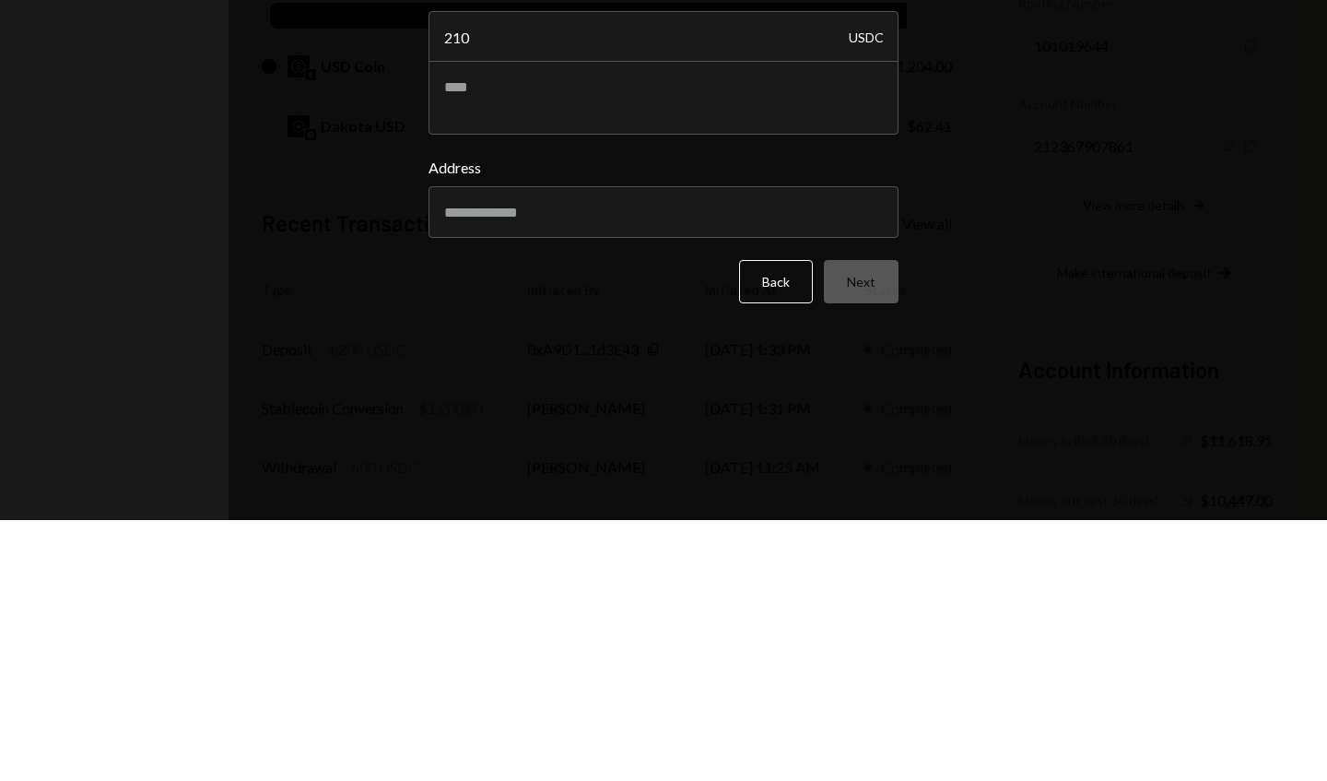
click at [836, 466] on input "Address" at bounding box center [664, 473] width 470 height 52
paste input "**********"
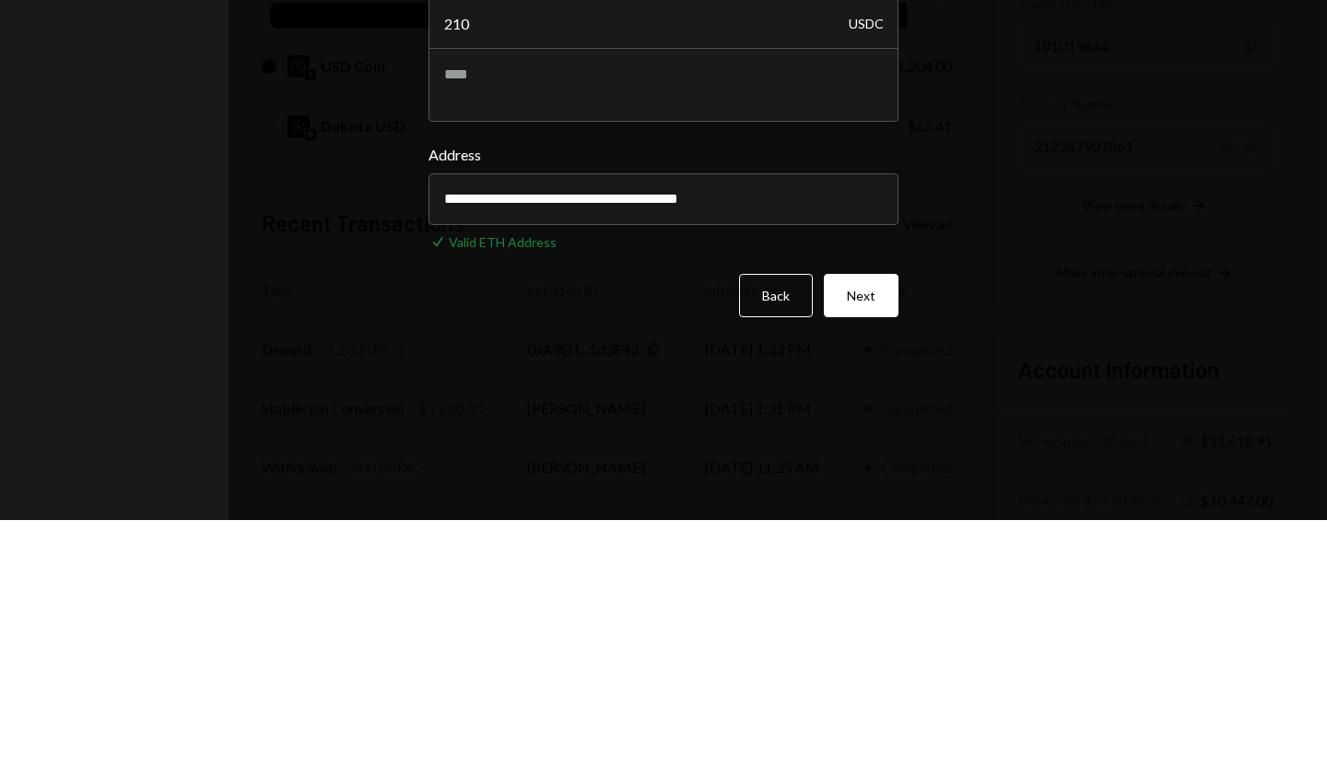
type input "**********"
click at [870, 556] on button "Next" at bounding box center [861, 556] width 75 height 43
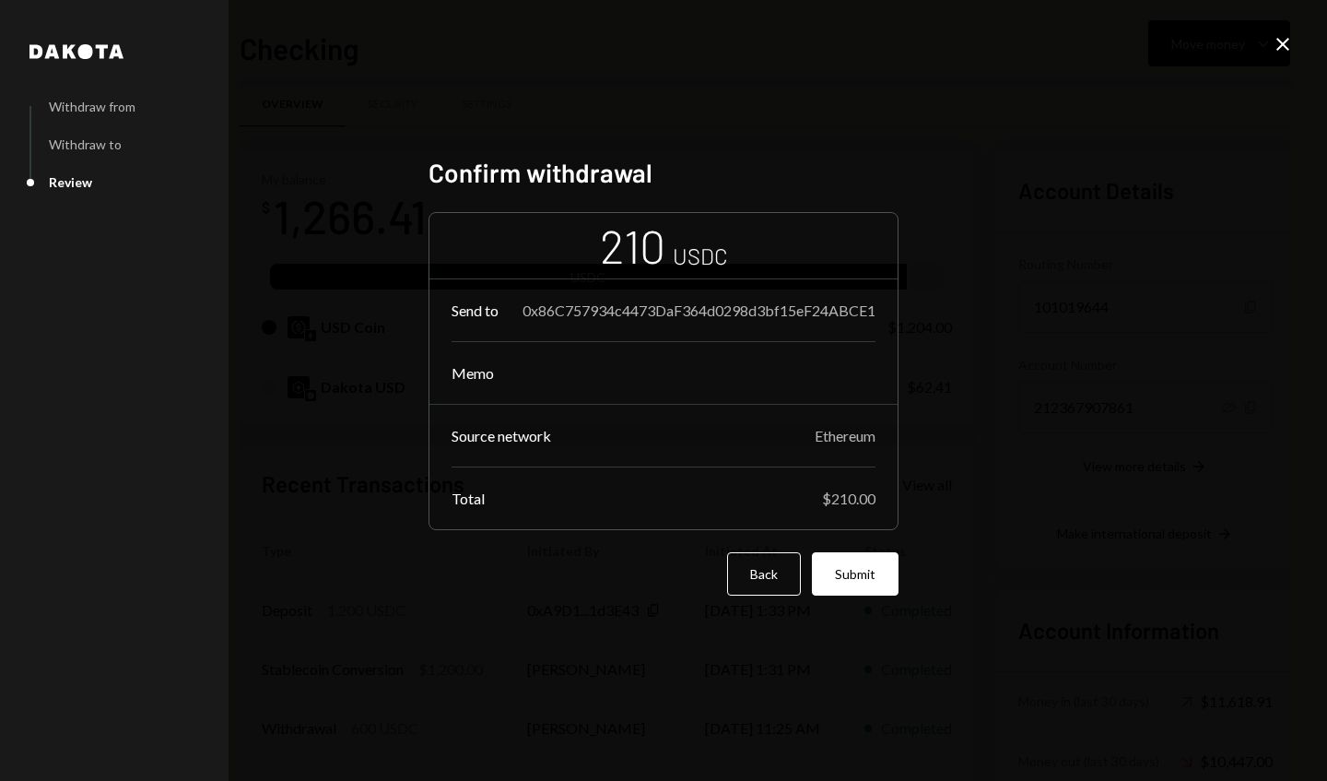
click at [868, 588] on button "Submit" at bounding box center [855, 573] width 87 height 43
